Goal: Find specific page/section: Find specific page/section

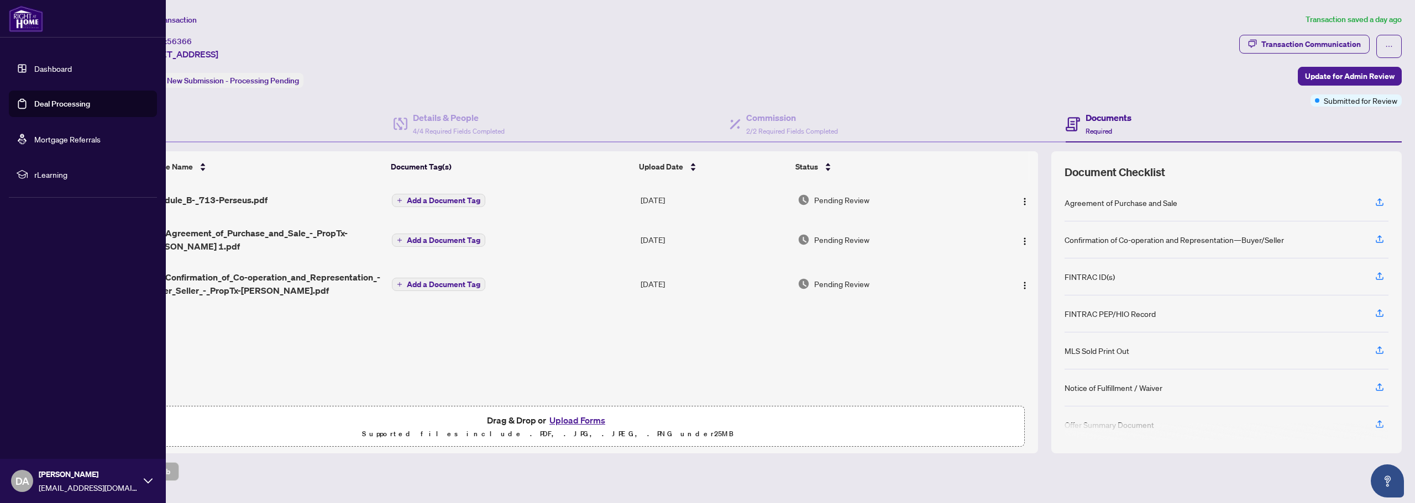
click at [36, 65] on link "Dashboard" at bounding box center [53, 69] width 38 height 10
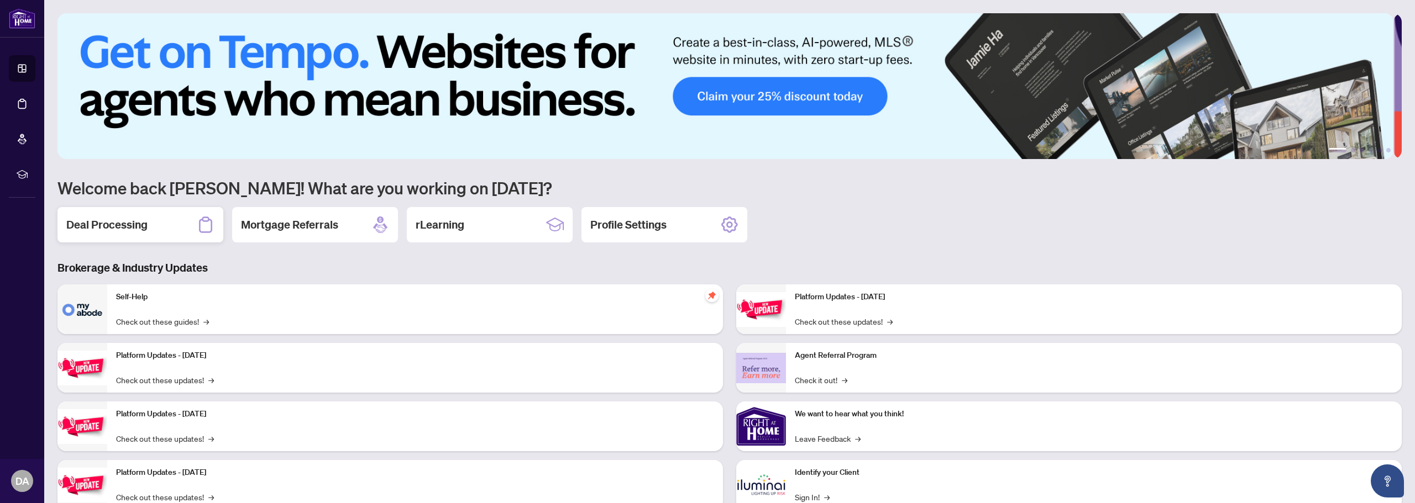
click at [154, 227] on div "Deal Processing" at bounding box center [140, 224] width 166 height 35
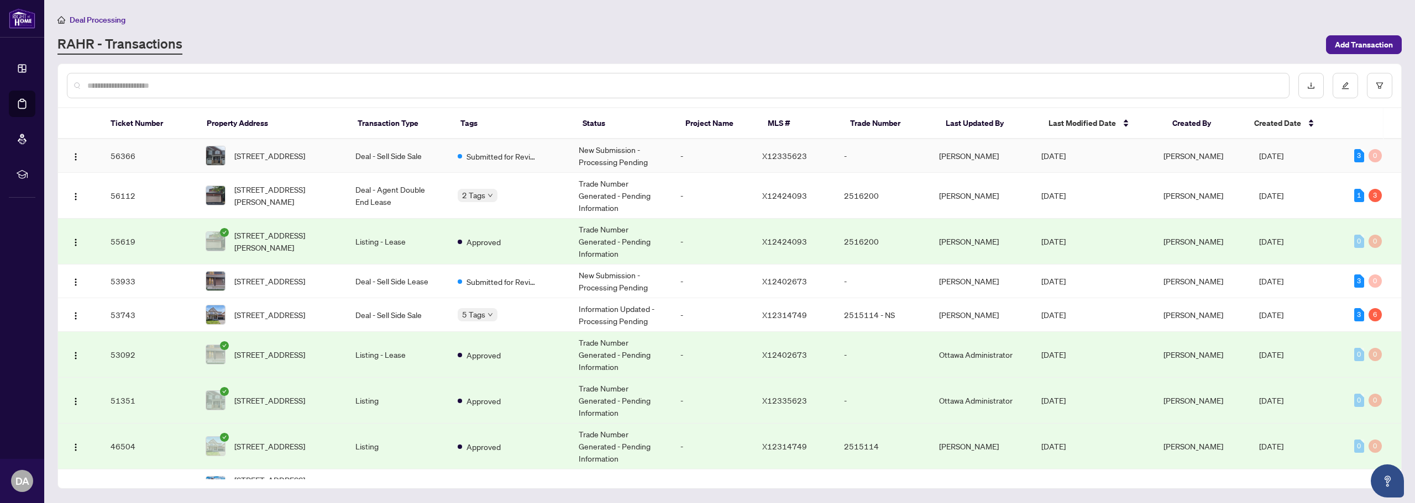
click at [363, 159] on td "Deal - Sell Side Sale" at bounding box center [398, 156] width 102 height 34
